Goal: Task Accomplishment & Management: Use online tool/utility

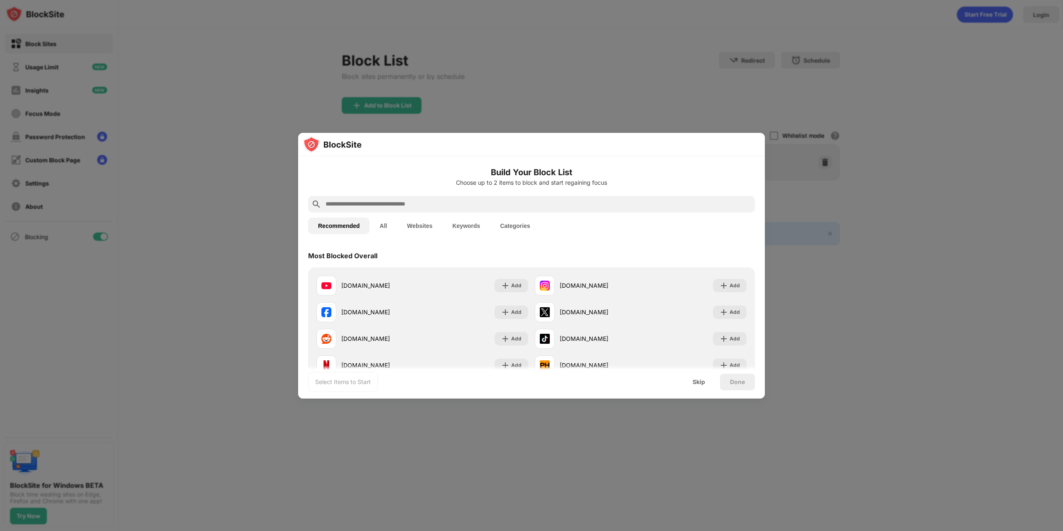
click at [647, 100] on div at bounding box center [531, 265] width 1063 height 531
click at [787, 341] on div at bounding box center [531, 265] width 1063 height 531
click at [740, 386] on div "Done" at bounding box center [737, 382] width 35 height 17
click at [936, 203] on div at bounding box center [531, 265] width 1063 height 531
click at [346, 382] on div "Select Items to Start" at bounding box center [343, 382] width 56 height 8
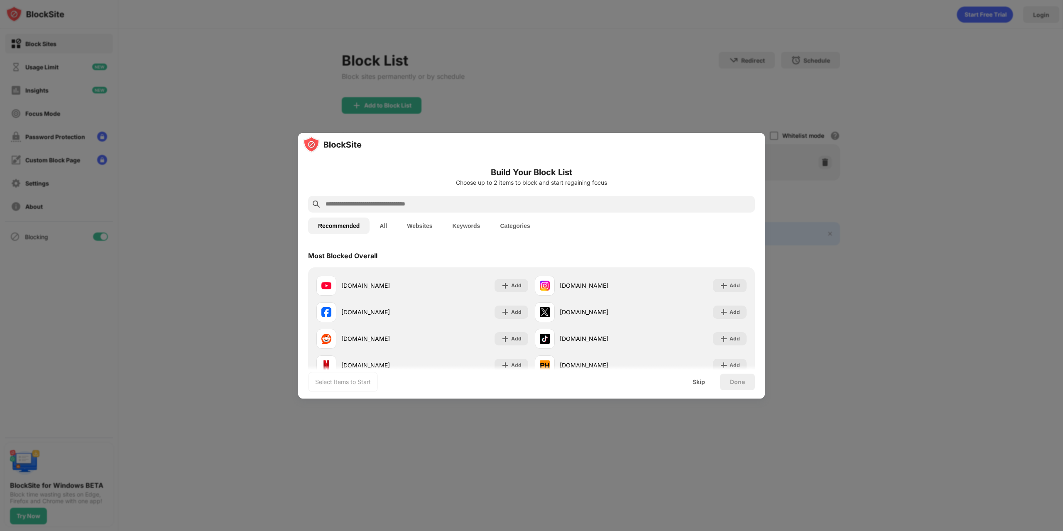
click at [479, 433] on div at bounding box center [531, 265] width 1063 height 531
click at [376, 285] on div "[DOMAIN_NAME]" at bounding box center [381, 285] width 81 height 9
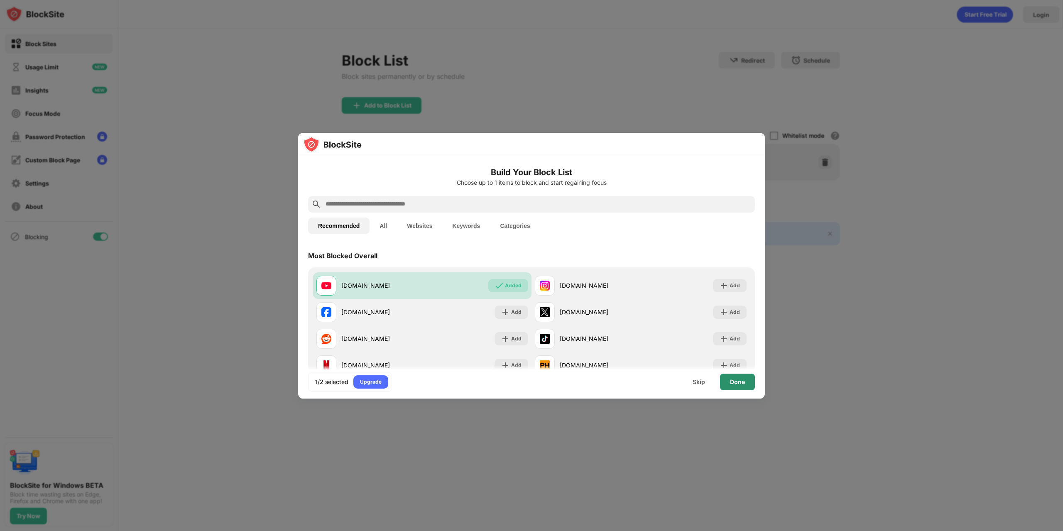
click at [734, 382] on div "Done" at bounding box center [737, 382] width 15 height 7
